Goal: Task Accomplishment & Management: Manage account settings

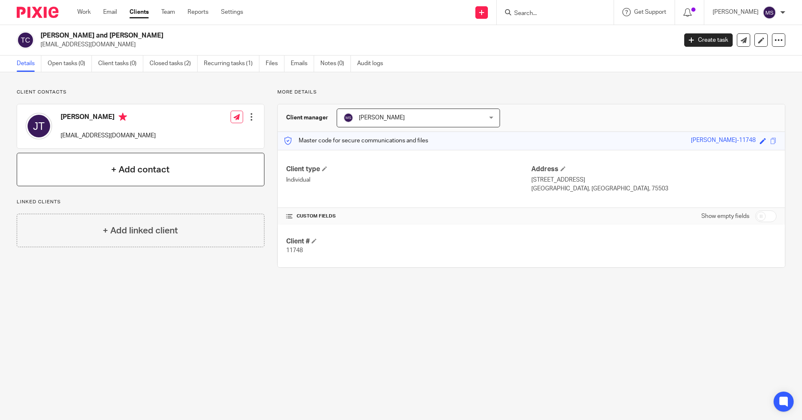
click at [136, 166] on h4 "+ Add contact" at bounding box center [140, 169] width 58 height 13
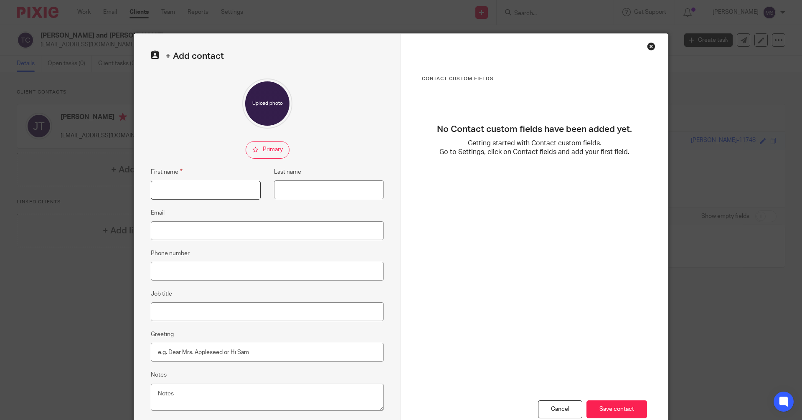
click at [224, 182] on input "First name" at bounding box center [206, 190] width 110 height 19
type input "Becky"
type input "Thompson"
type input "[EMAIL_ADDRESS][DOMAIN_NAME]"
type input "Becky"
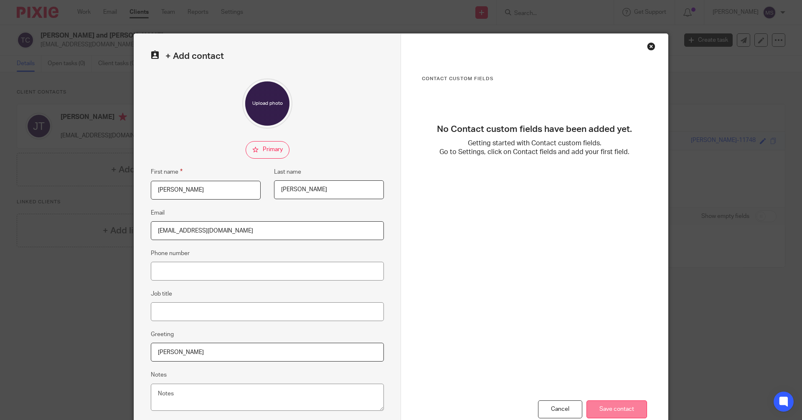
click at [606, 406] on input "Save contact" at bounding box center [616, 409] width 61 height 18
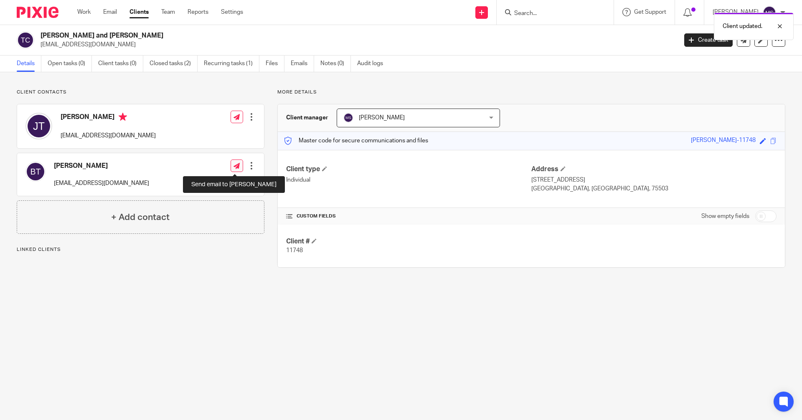
click at [234, 166] on icon at bounding box center [236, 166] width 6 height 6
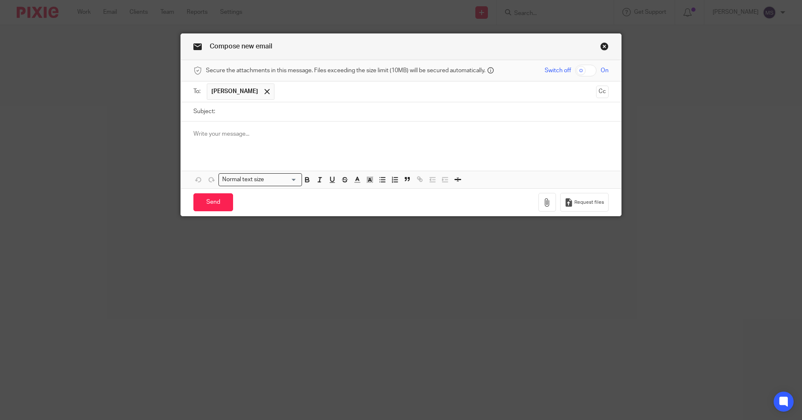
click at [589, 70] on input "checkbox" at bounding box center [585, 71] width 21 height 12
checkbox input "true"
click at [544, 203] on icon "button" at bounding box center [547, 202] width 8 height 8
